Goal: Task Accomplishment & Management: Manage account settings

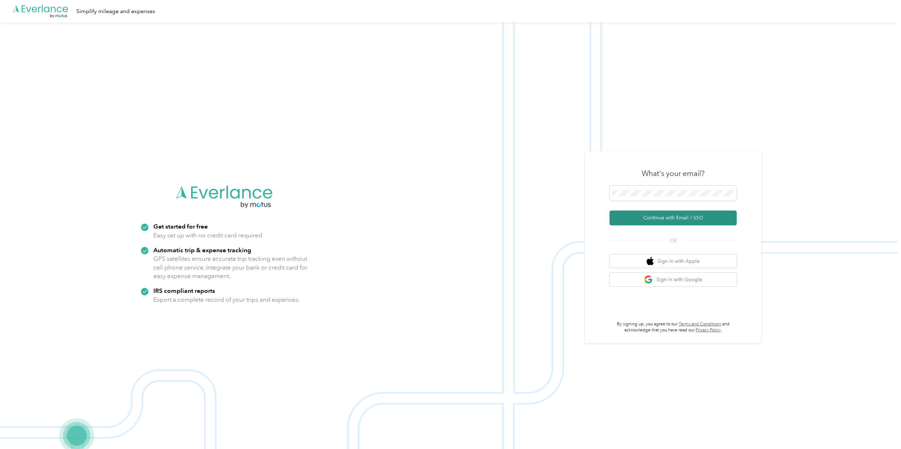
click at [539, 220] on button "Continue with Email / SSO" at bounding box center [673, 218] width 127 height 15
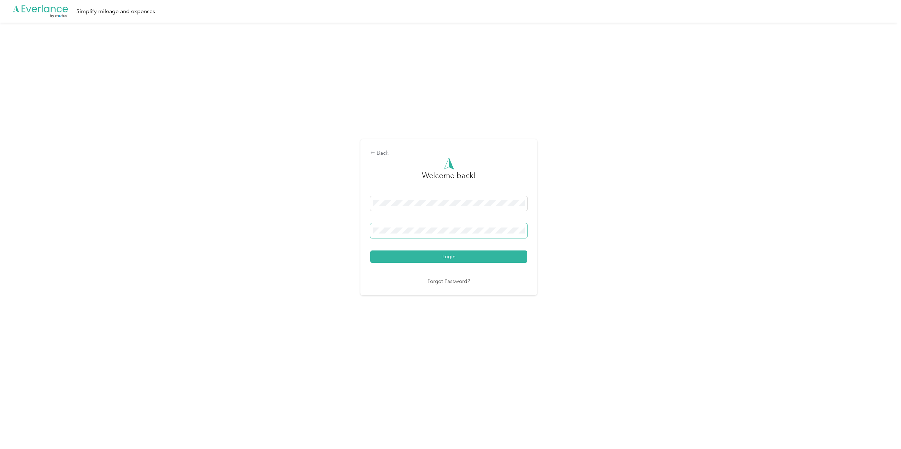
click at [370, 251] on button "Login" at bounding box center [448, 257] width 157 height 12
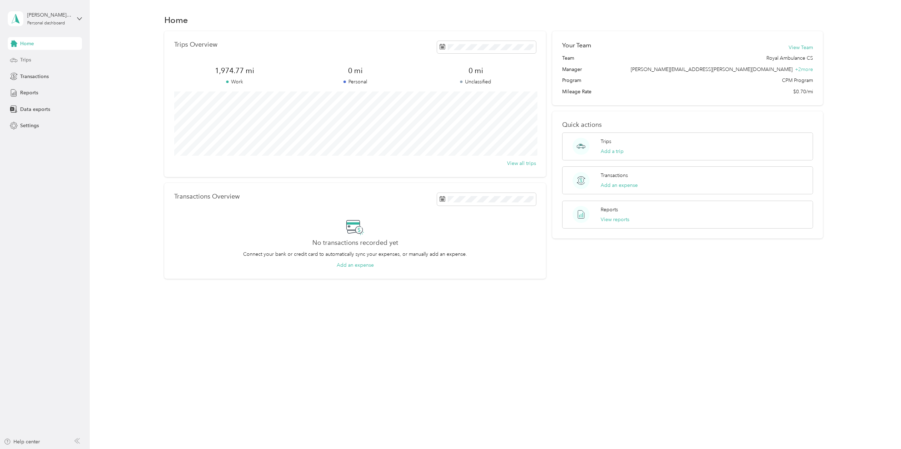
click at [28, 58] on span "Trips" at bounding box center [25, 59] width 11 height 7
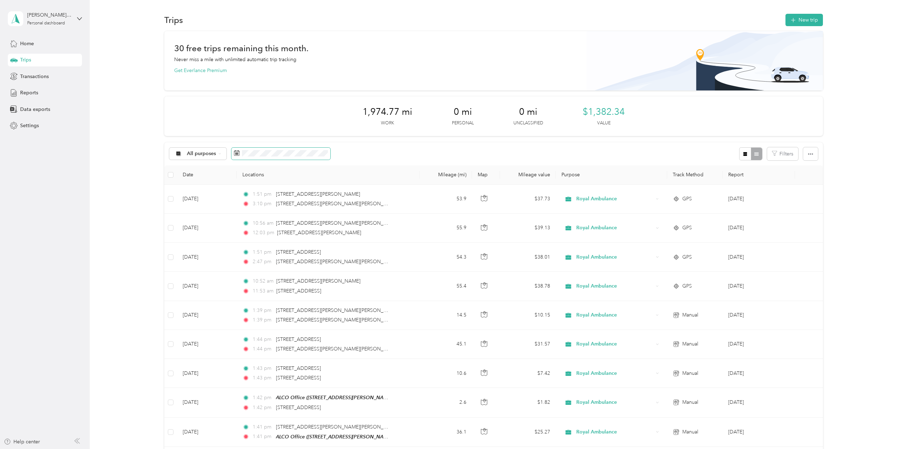
click at [240, 153] on span at bounding box center [281, 154] width 99 height 12
click at [236, 153] on icon at bounding box center [237, 153] width 6 height 6
click at [338, 208] on button "Last month" at bounding box center [330, 212] width 43 height 12
click at [539, 19] on button "New trip" at bounding box center [804, 20] width 37 height 12
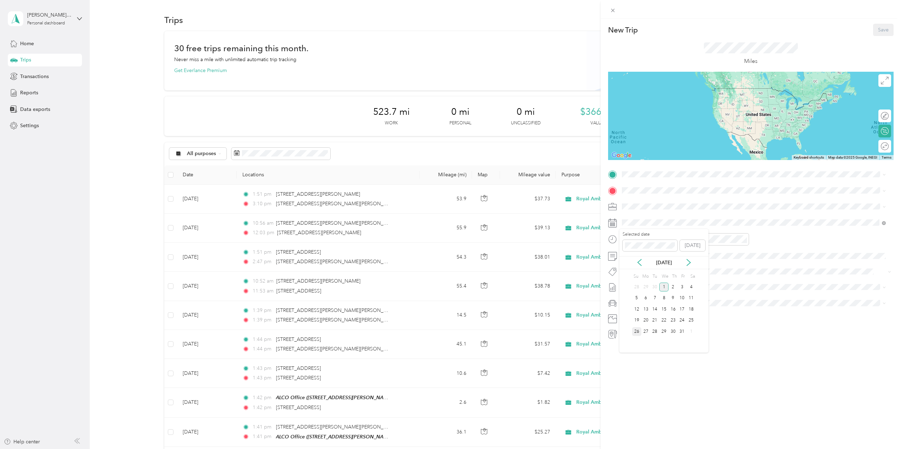
click at [539, 279] on div "26" at bounding box center [636, 331] width 9 height 9
click at [539, 264] on icon at bounding box center [639, 262] width 7 height 7
click at [539, 279] on div "26" at bounding box center [682, 320] width 9 height 9
click at [539, 203] on span "[STREET_ADDRESS][US_STATE]" at bounding box center [670, 200] width 71 height 6
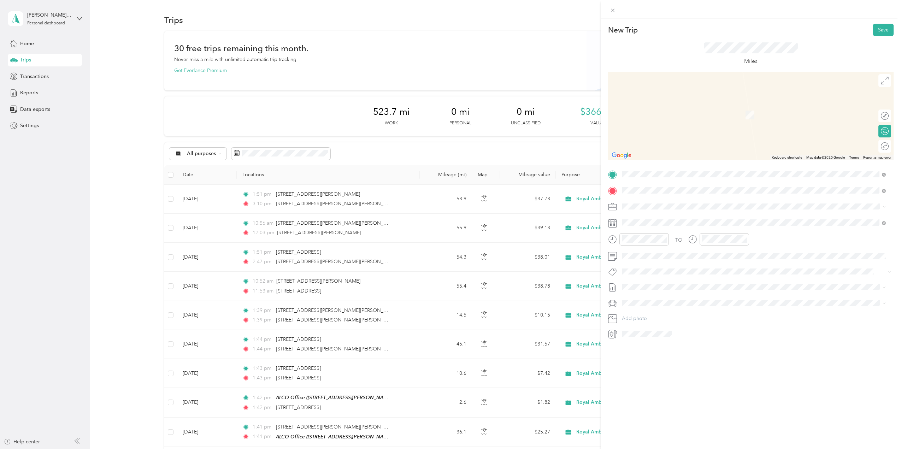
click at [539, 214] on span "[STREET_ADDRESS][US_STATE]" at bounding box center [670, 216] width 71 height 6
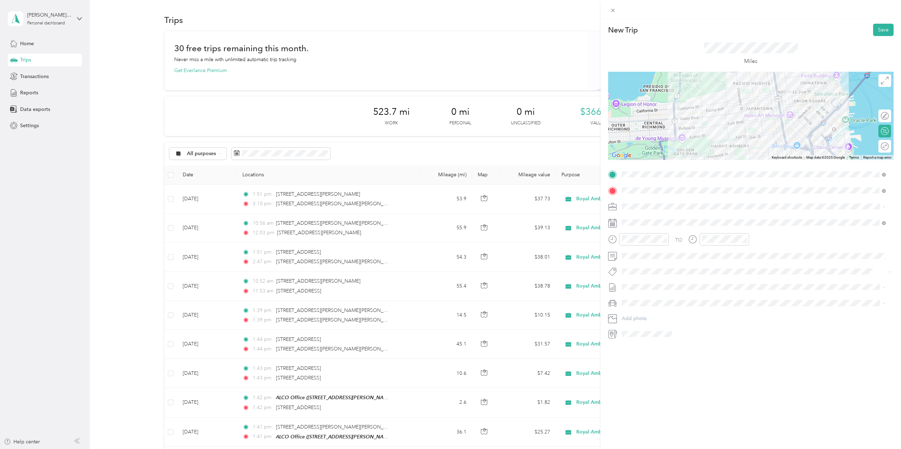
click at [539, 129] on div at bounding box center [751, 116] width 286 height 88
click at [539, 111] on div at bounding box center [751, 116] width 286 height 88
click at [539, 30] on button "Save" at bounding box center [883, 30] width 20 height 12
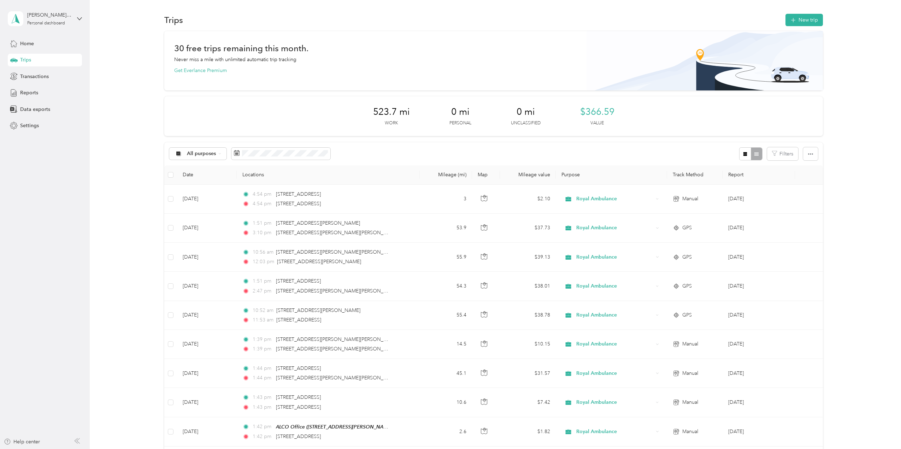
click at [140, 112] on div "30 free trips remaining this month. Never miss a mile with unlimited automatic …" at bounding box center [494, 365] width 791 height 669
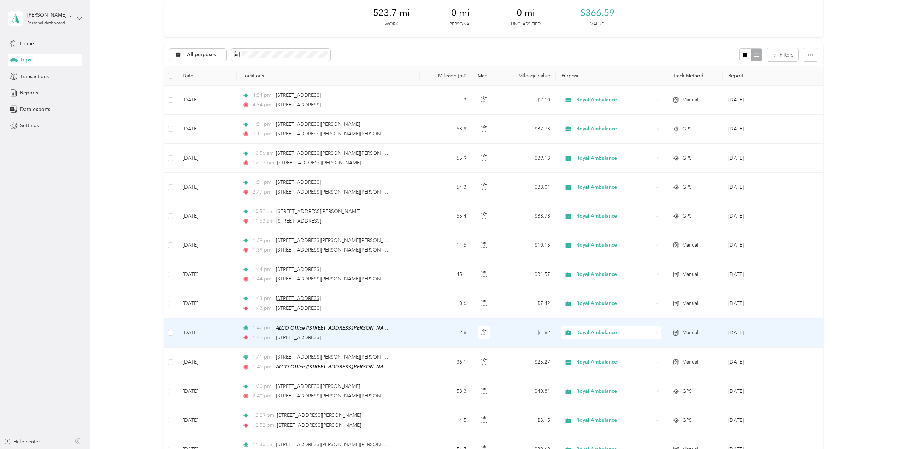
scroll to position [141, 0]
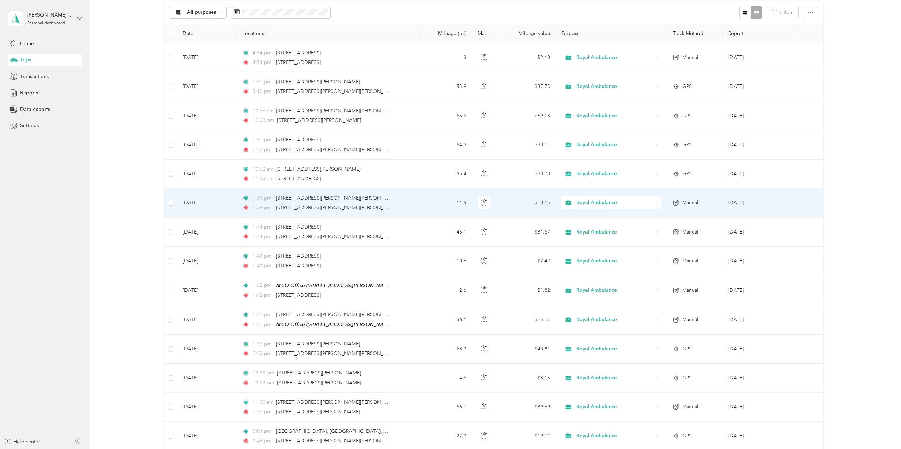
click at [431, 204] on td "14.5" at bounding box center [446, 203] width 53 height 29
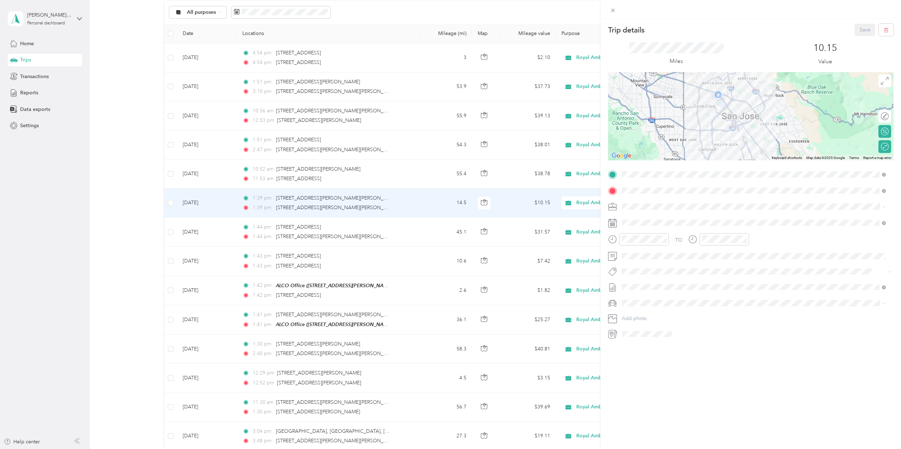
click at [138, 117] on div "Trip details Save This trip cannot be edited because it is either under review,…" at bounding box center [450, 224] width 901 height 449
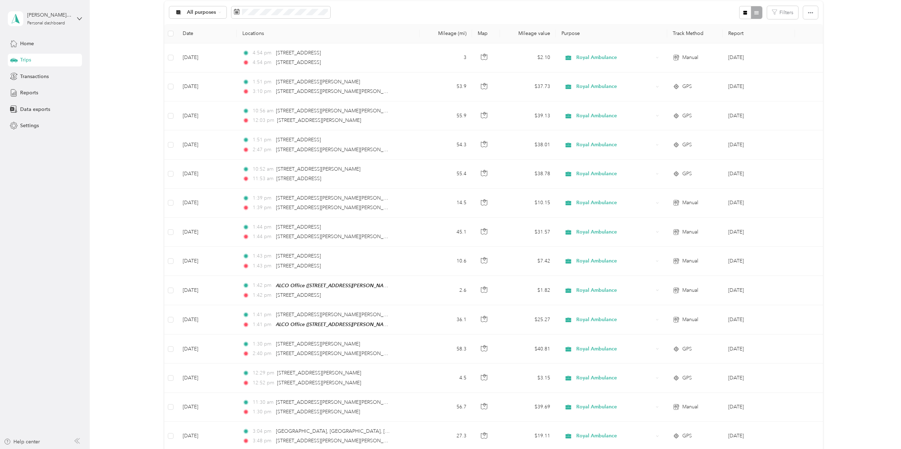
click at [41, 60] on div "Trips" at bounding box center [45, 60] width 74 height 13
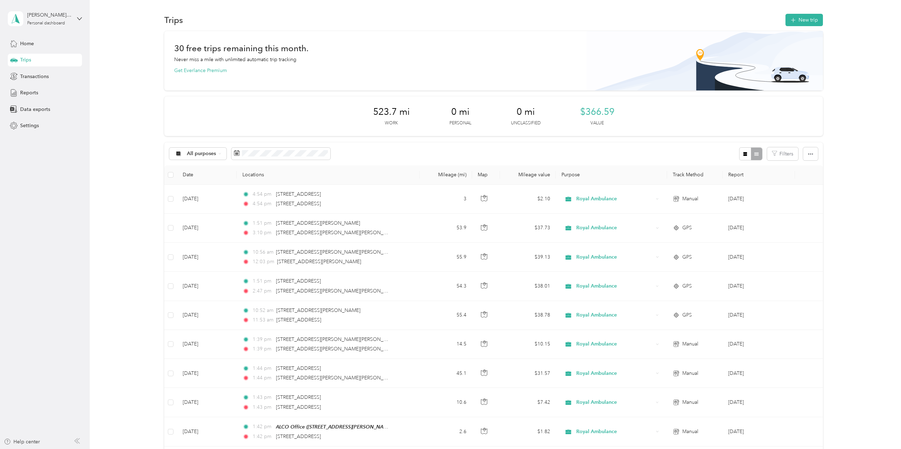
click at [27, 60] on span "Trips" at bounding box center [25, 59] width 11 height 7
click at [31, 43] on span "Home" at bounding box center [27, 43] width 14 height 7
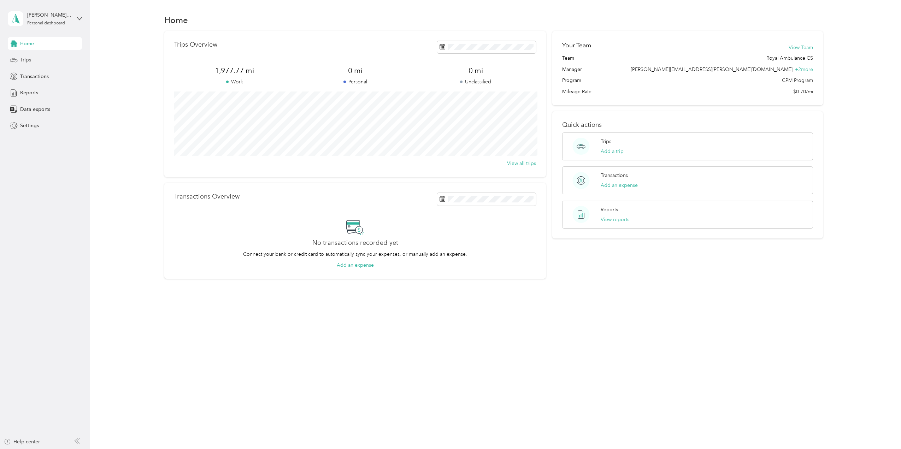
click at [28, 59] on span "Trips" at bounding box center [25, 59] width 11 height 7
